Goal: Find specific page/section: Find specific page/section

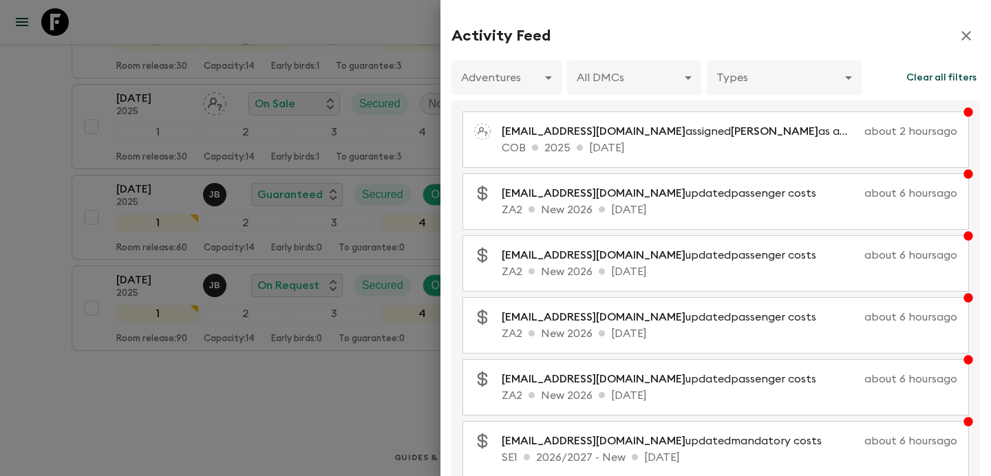
scroll to position [729, 0]
click at [332, 58] on div at bounding box center [495, 238] width 991 height 476
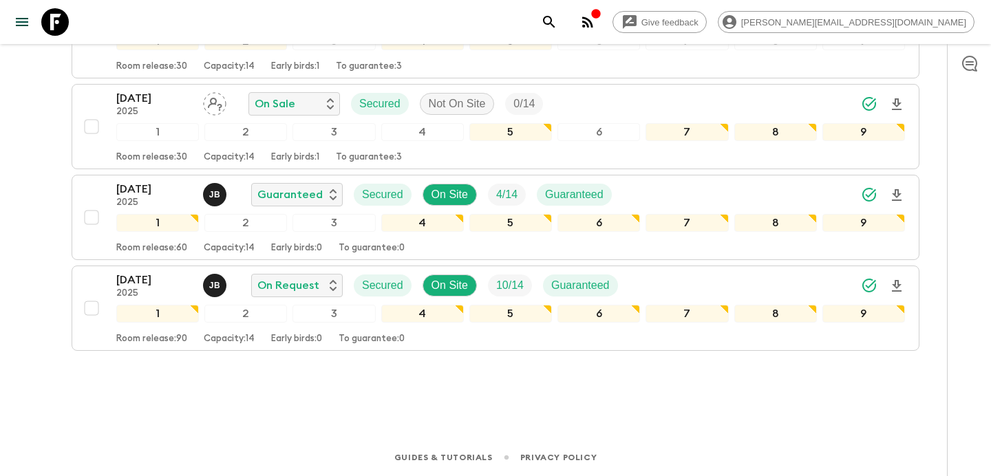
click at [596, 24] on icon "button" at bounding box center [587, 22] width 17 height 17
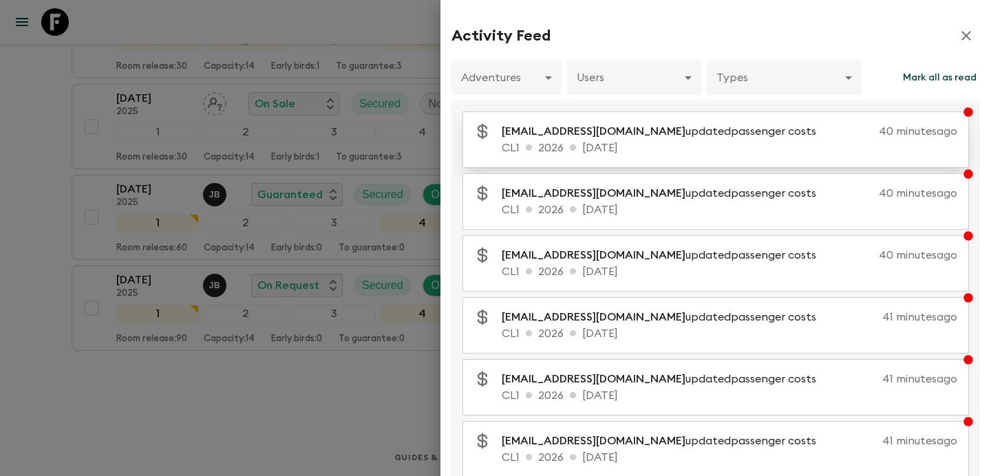
click at [680, 133] on p "[EMAIL_ADDRESS][DOMAIN_NAME] updated passenger costs" at bounding box center [663, 131] width 325 height 17
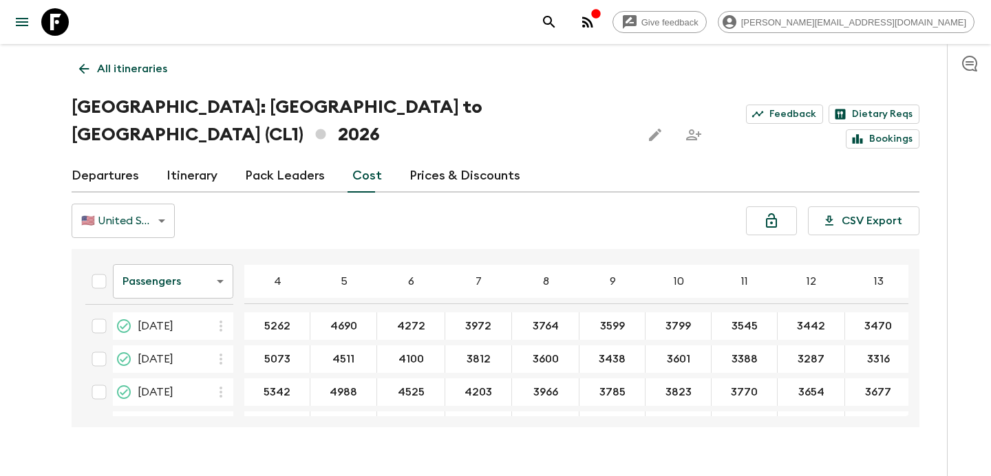
scroll to position [69, 0]
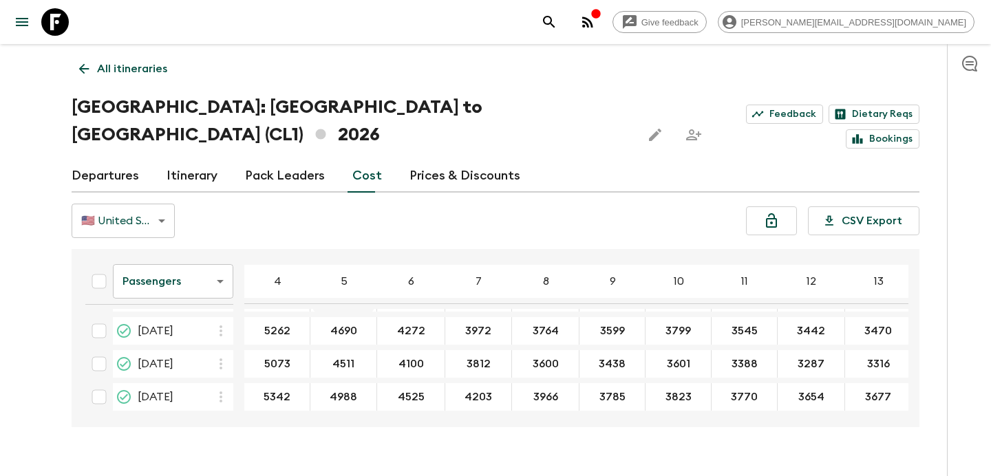
scroll to position [64, 0]
click at [142, 63] on p "All itineraries" at bounding box center [132, 69] width 70 height 17
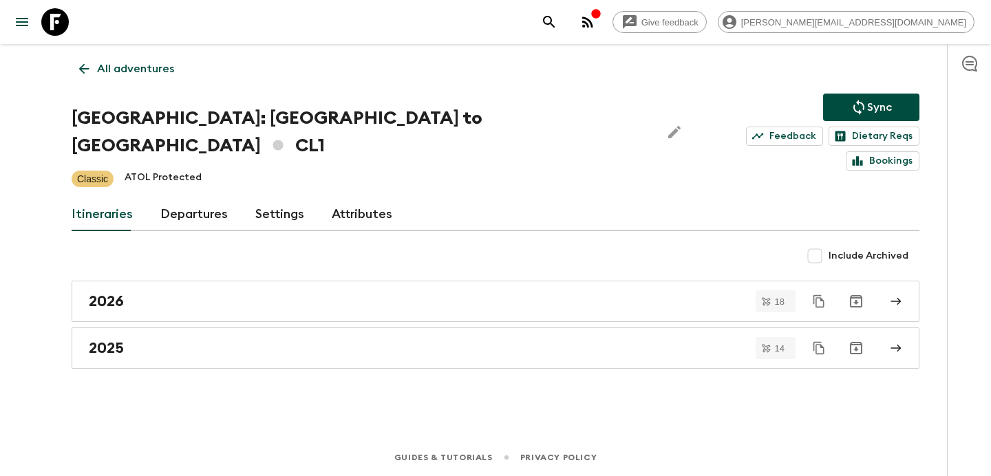
click at [142, 63] on p "All adventures" at bounding box center [135, 69] width 77 height 17
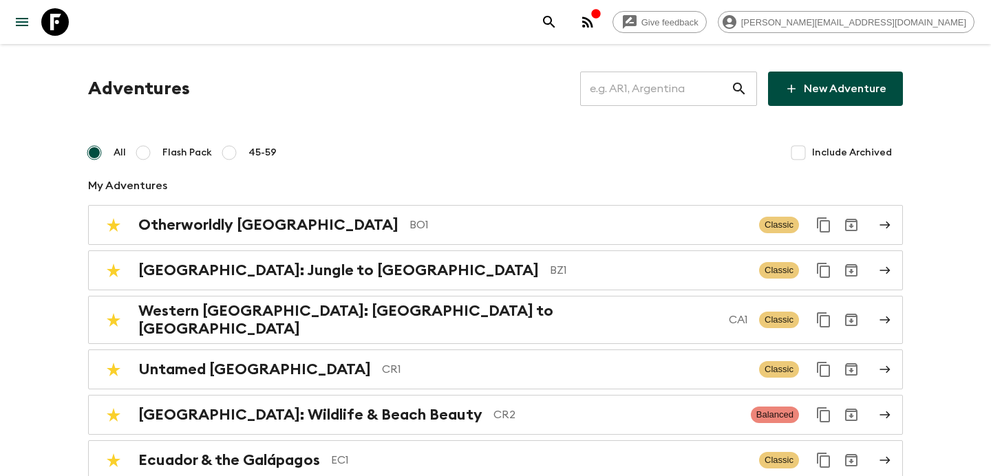
click at [683, 87] on input "text" at bounding box center [655, 88] width 151 height 39
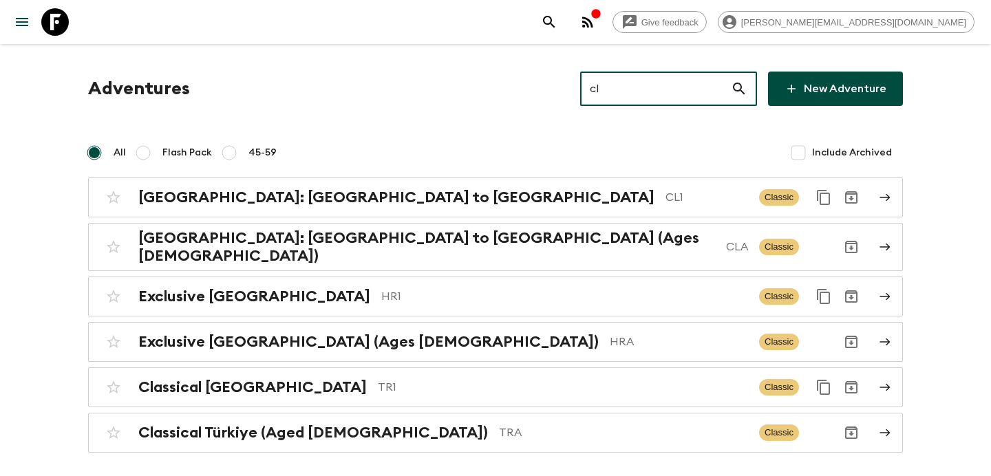
type input "cl1"
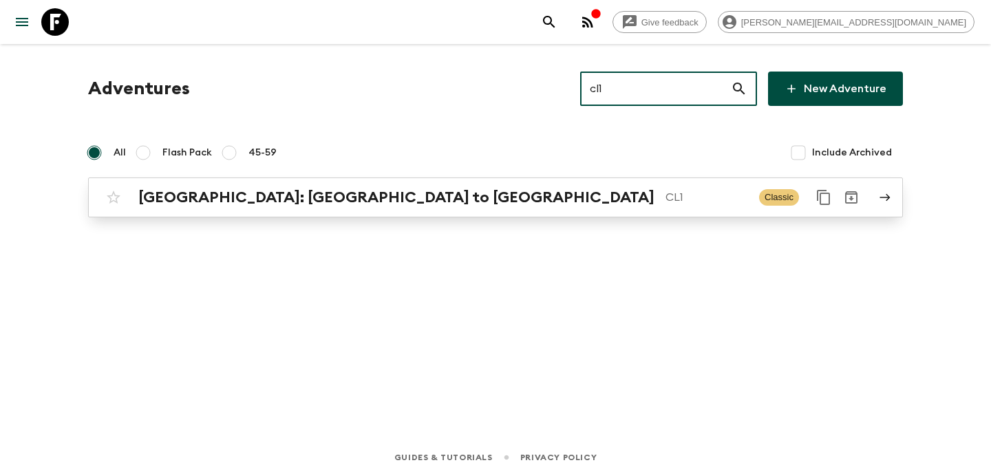
click at [462, 185] on div "Chile: Santiago to Patagonia CL1 Classic" at bounding box center [468, 198] width 737 height 28
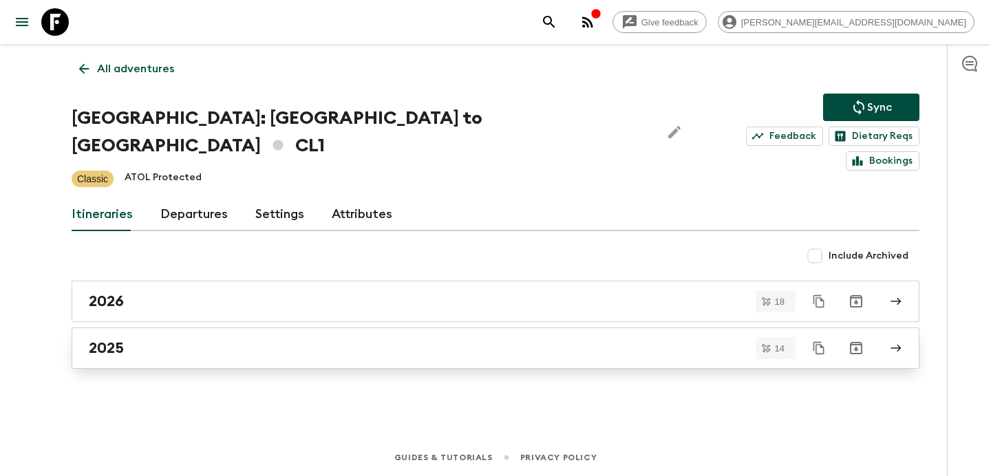
click at [361, 340] on link "2025" at bounding box center [495, 347] width 847 height 41
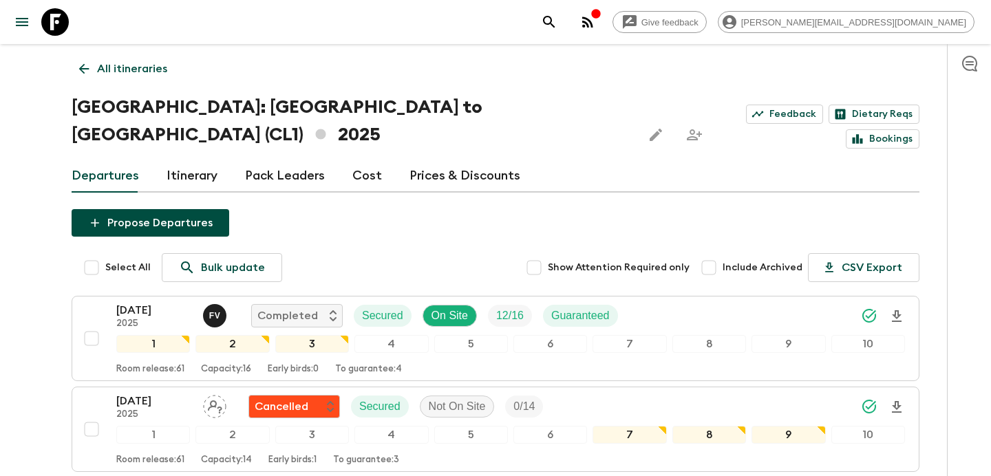
click at [714, 254] on input "Include Archived" at bounding box center [709, 268] width 28 height 28
checkbox input "true"
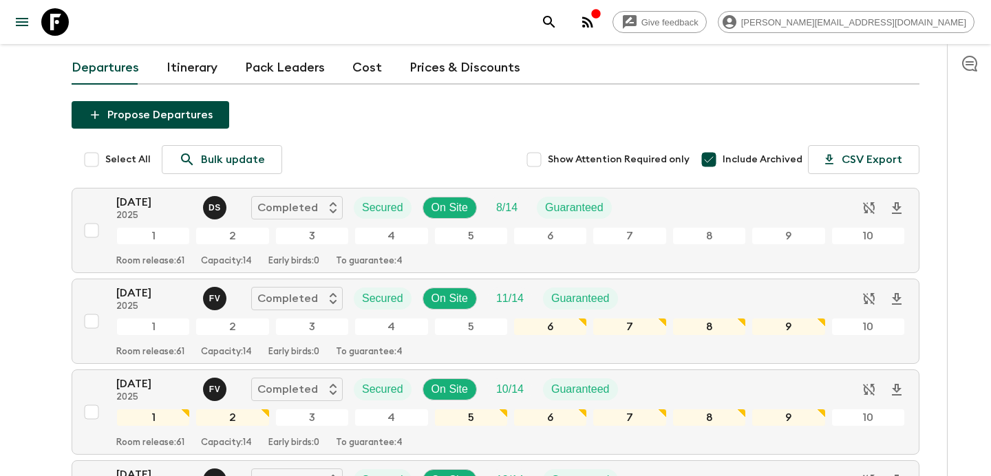
scroll to position [139, 0]
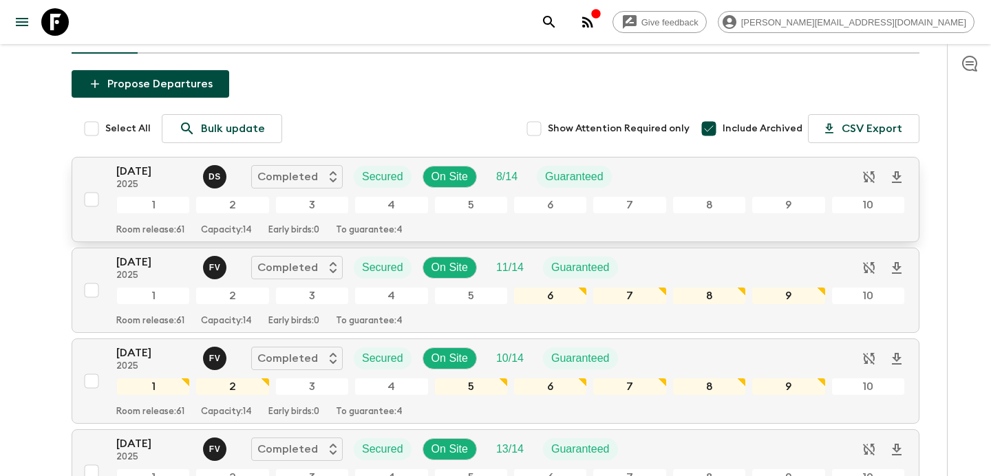
click at [690, 157] on button "04 Jan 2025 2025 D S Completed Secured On Site 8 / 14 Guaranteed 1 2 3 4 5 6 7 …" at bounding box center [495, 199] width 847 height 85
